Goal: Information Seeking & Learning: Learn about a topic

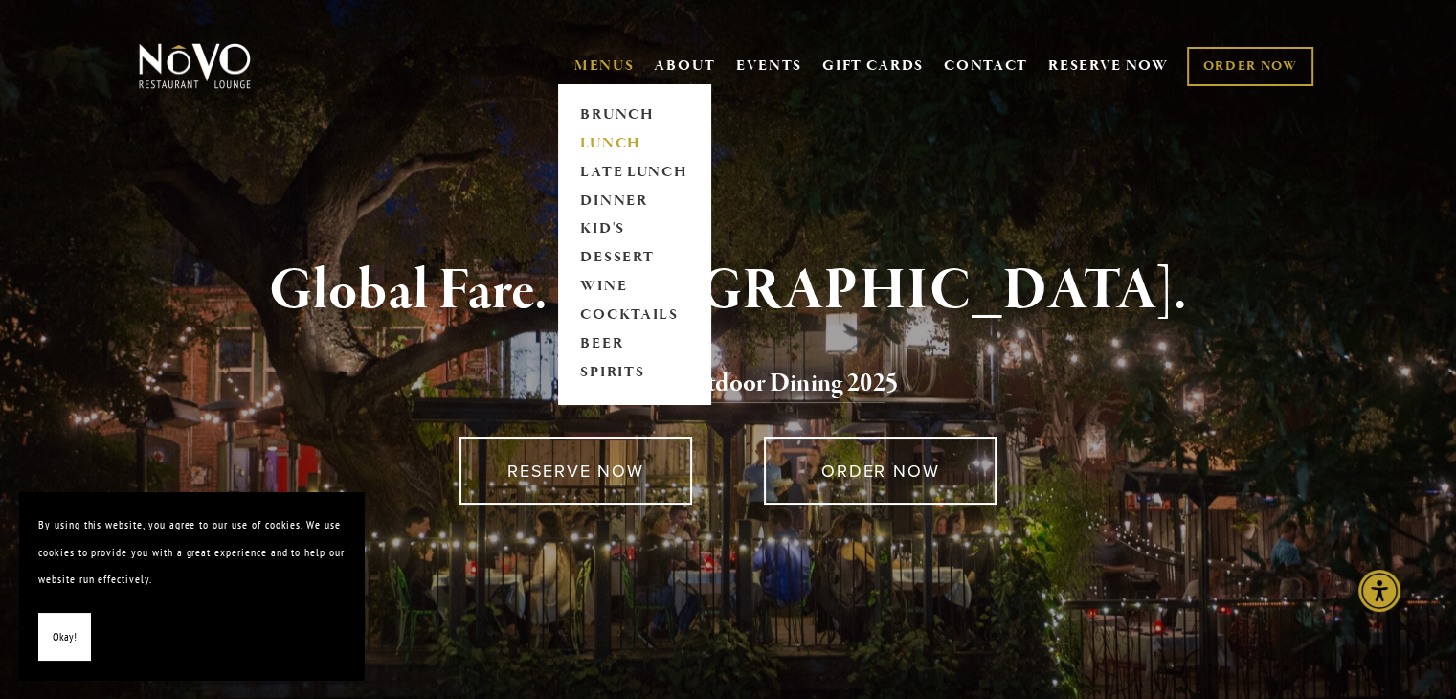
click at [612, 144] on link "LUNCH" at bounding box center [634, 143] width 120 height 29
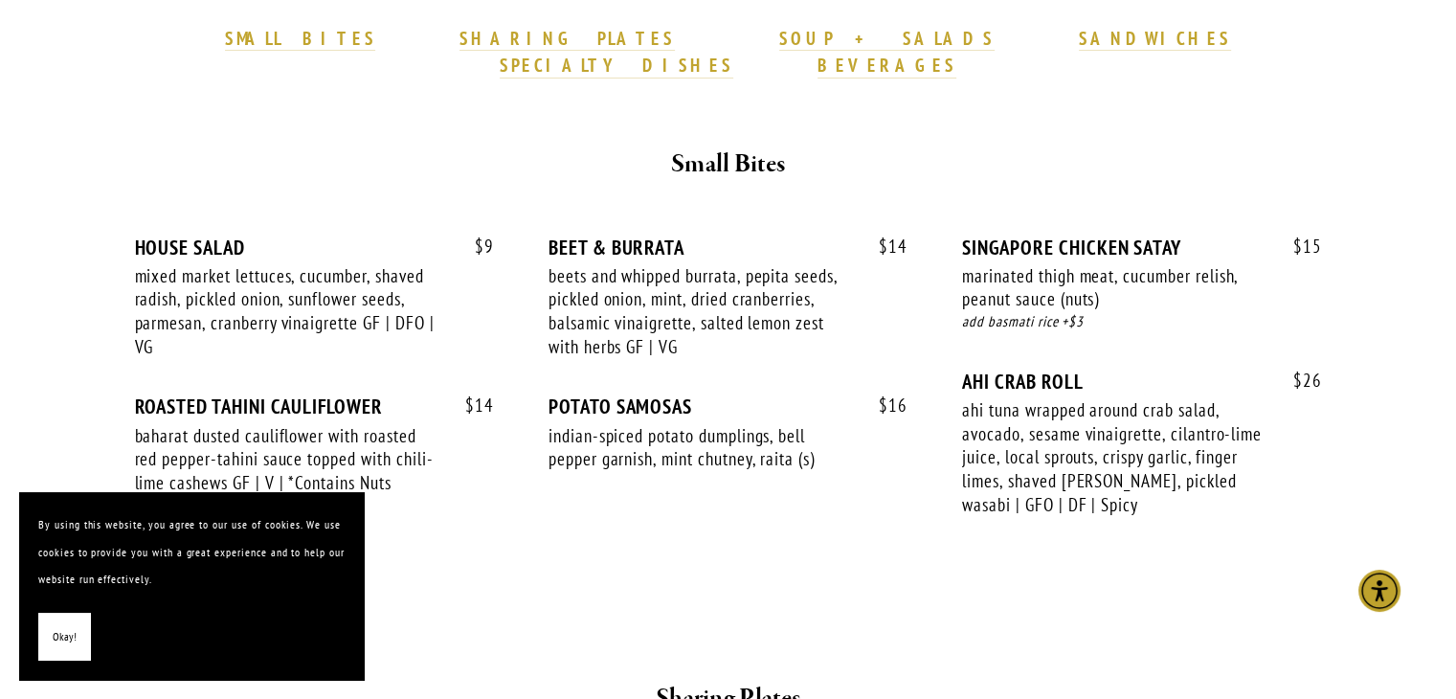
scroll to position [630, 0]
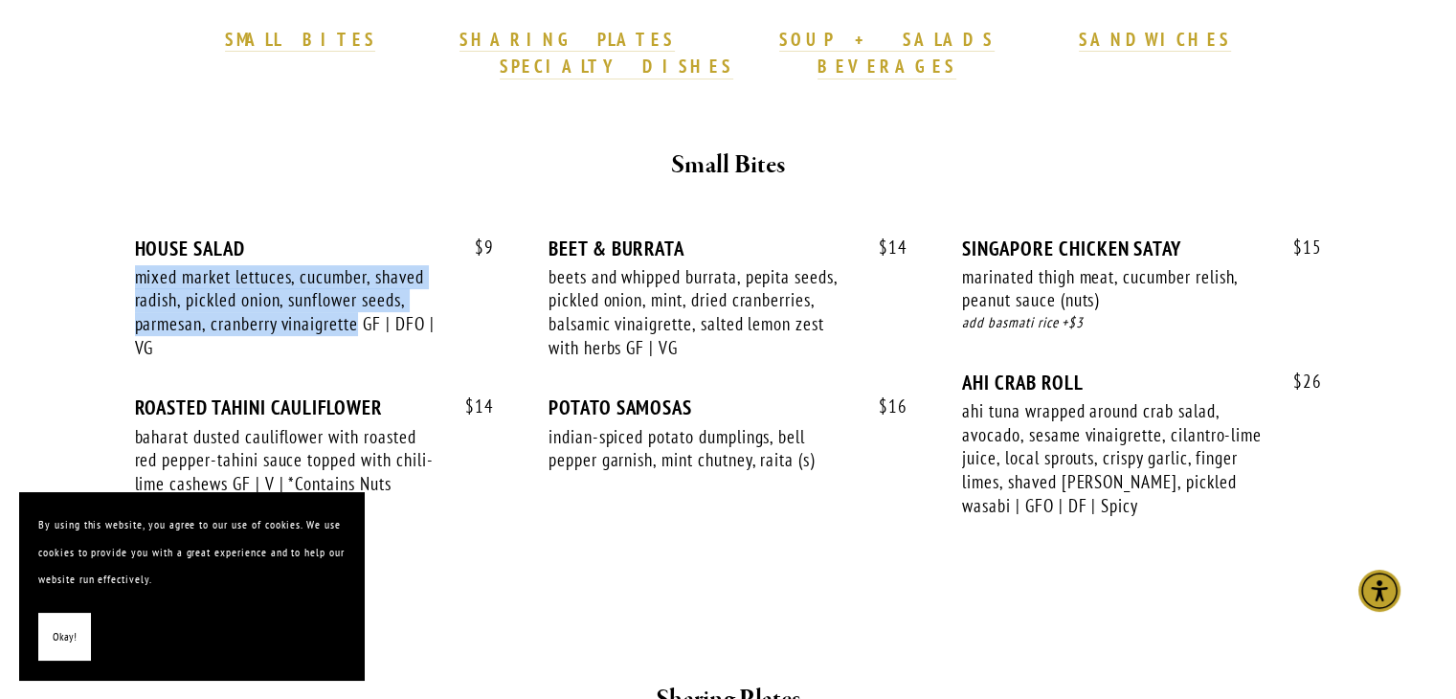
drag, startPoint x: 359, startPoint y: 298, endPoint x: 131, endPoint y: 256, distance: 231.4
click at [131, 256] on div "$ 9 HOUSE SALAD mixed market lettuces, cucumber, shaved radish, pickled onion, …" at bounding box center [728, 386] width 1219 height 368
copy div "mixed market lettuces, cucumber, shaved radish, pickled onion, sunflower seeds,…"
